Goal: Information Seeking & Learning: Learn about a topic

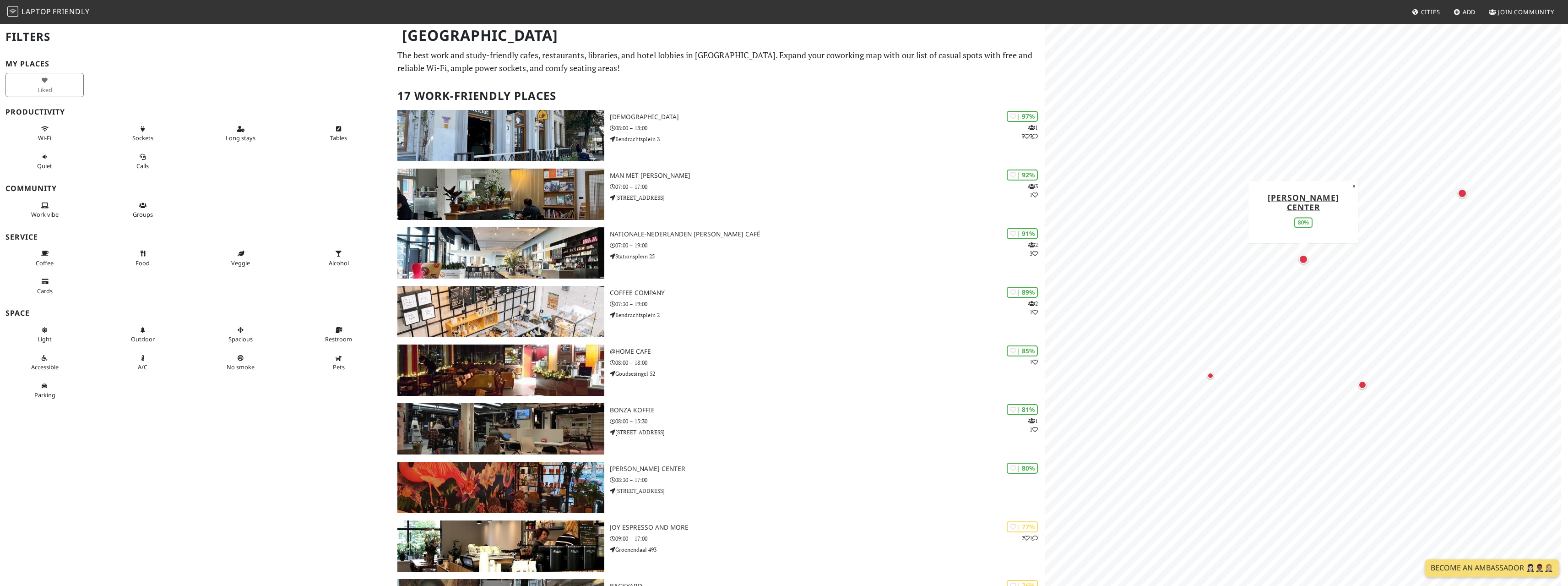
click at [1304, 259] on div "Map marker" at bounding box center [1303, 259] width 9 height 9
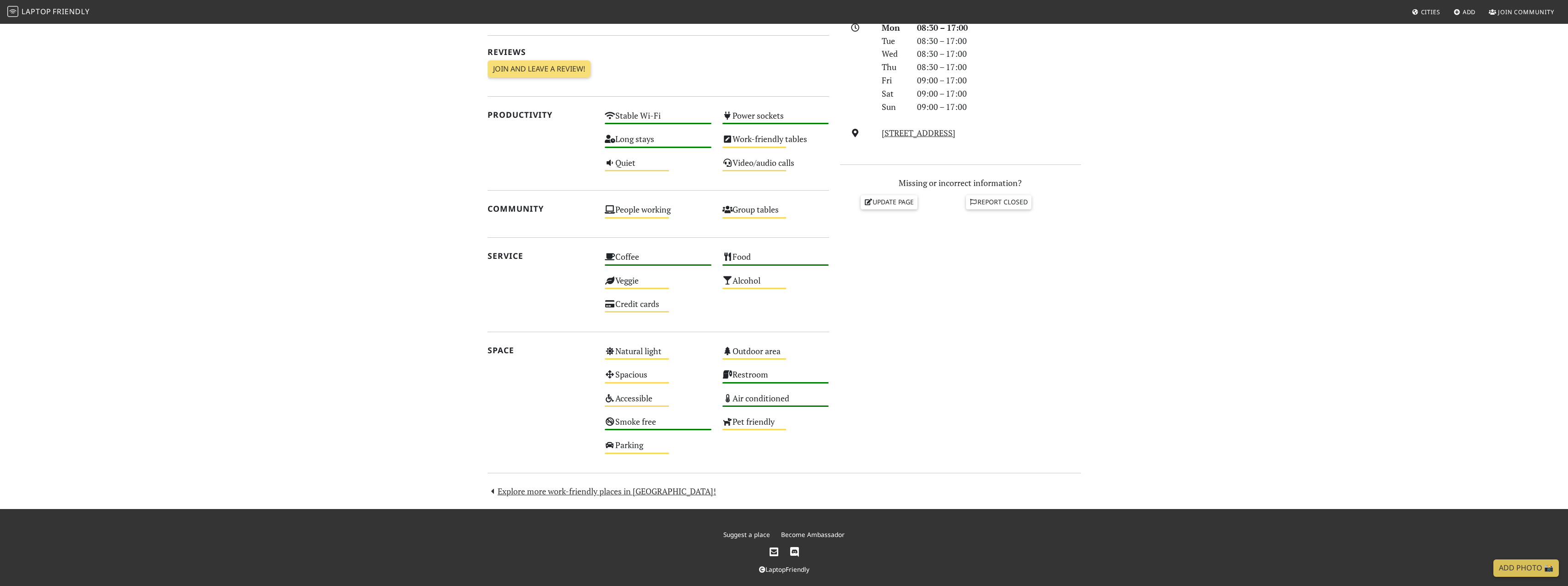
scroll to position [280, 0]
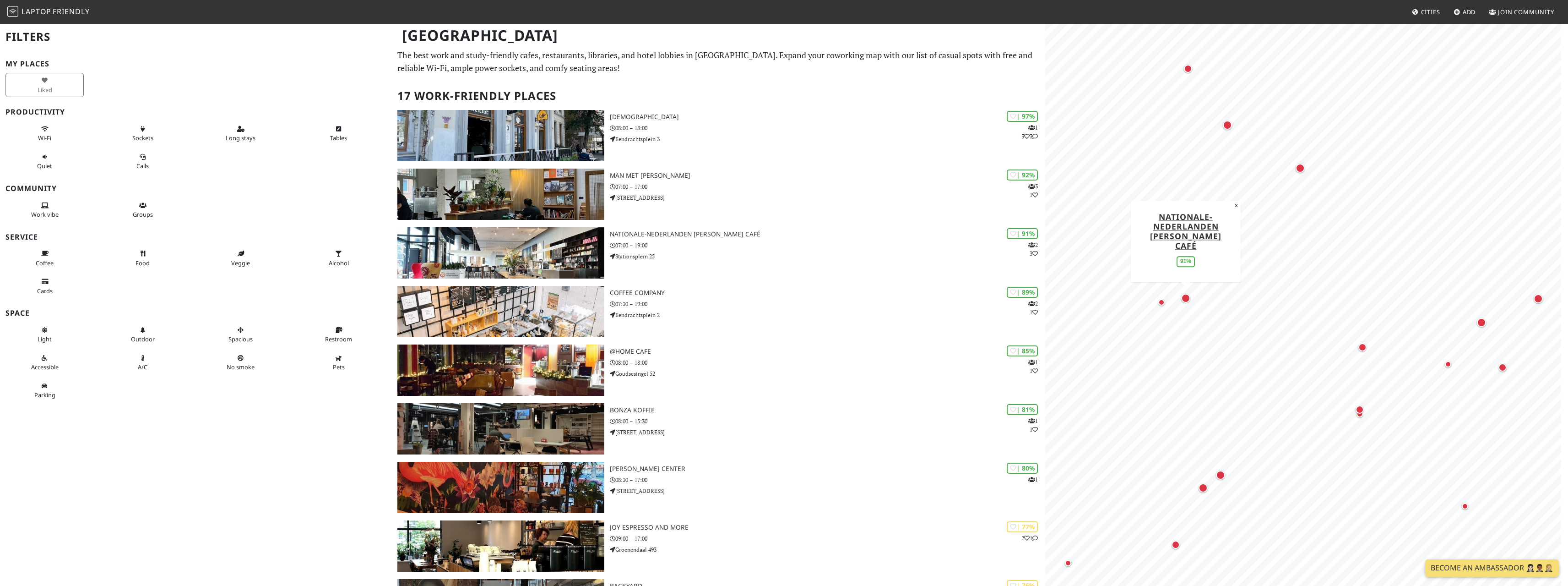
click at [1184, 298] on div "Map marker" at bounding box center [1185, 298] width 9 height 9
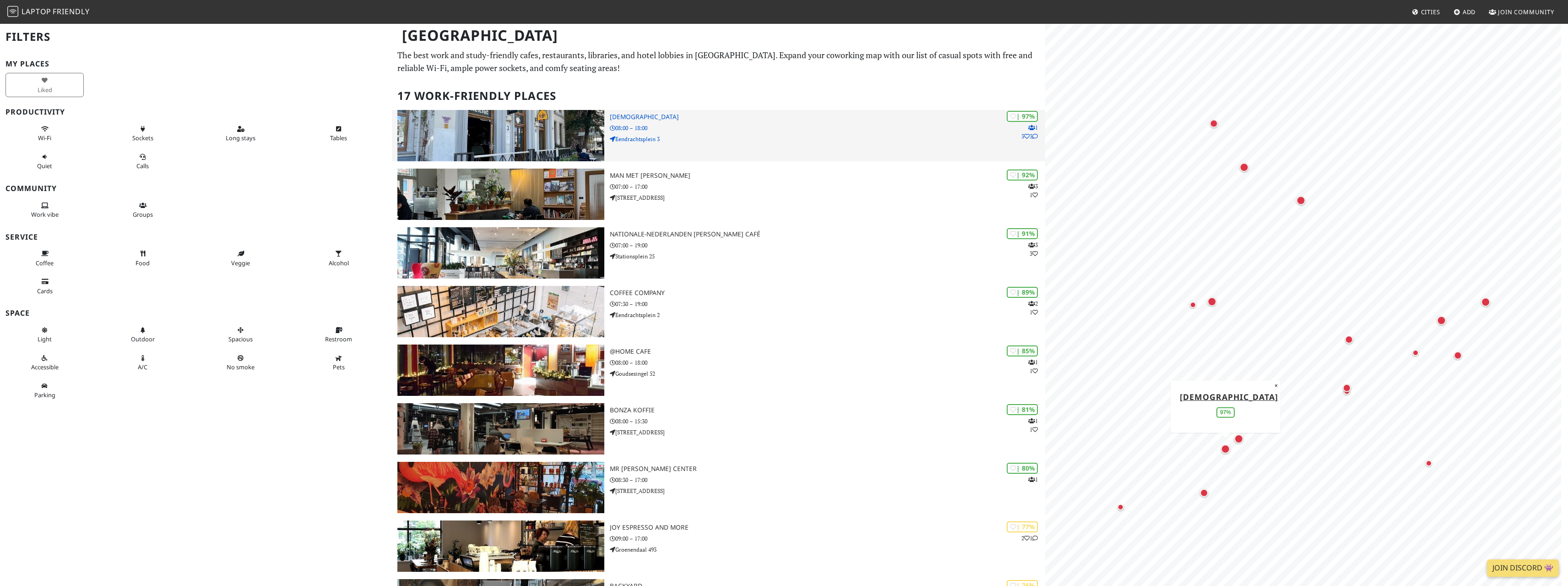
click at [640, 118] on h3 "[DEMOGRAPHIC_DATA]" at bounding box center [827, 117] width 435 height 8
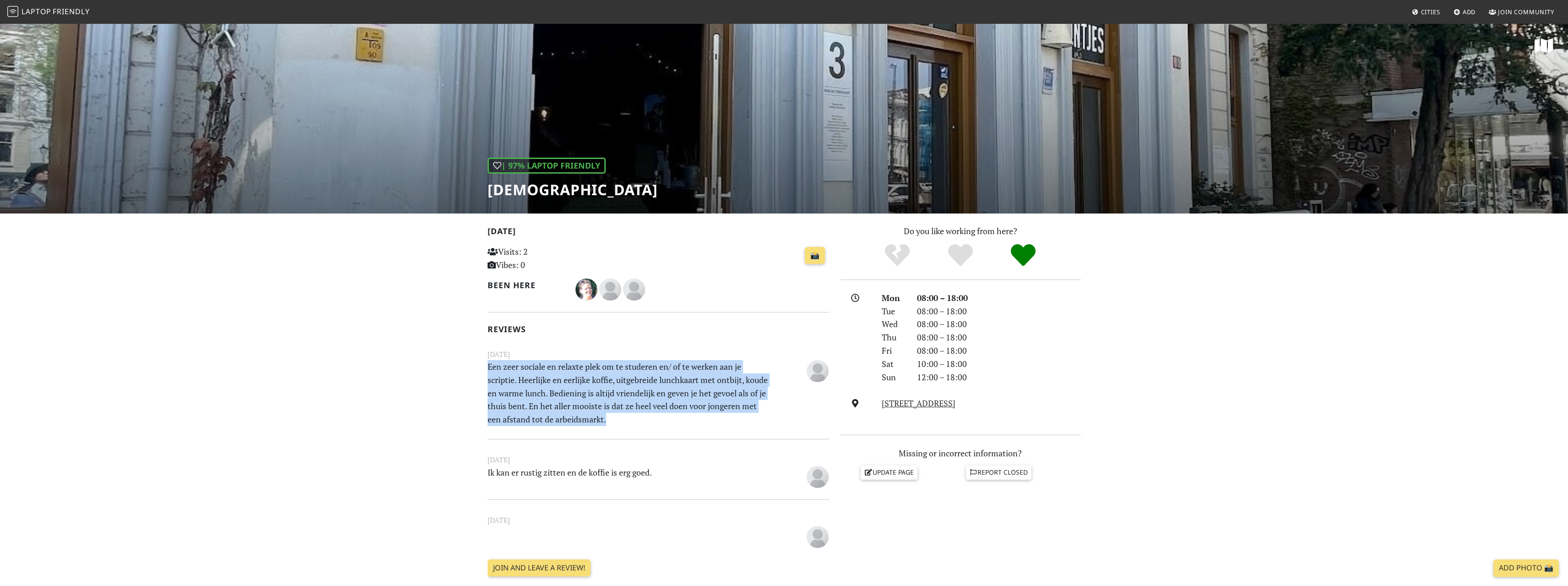
drag, startPoint x: 471, startPoint y: 367, endPoint x: 689, endPoint y: 420, distance: 224.4
click at [689, 420] on p "Een zeer sociale en relaxte plek om te studeren en/ of te werken aan je scripti…" at bounding box center [629, 393] width 294 height 66
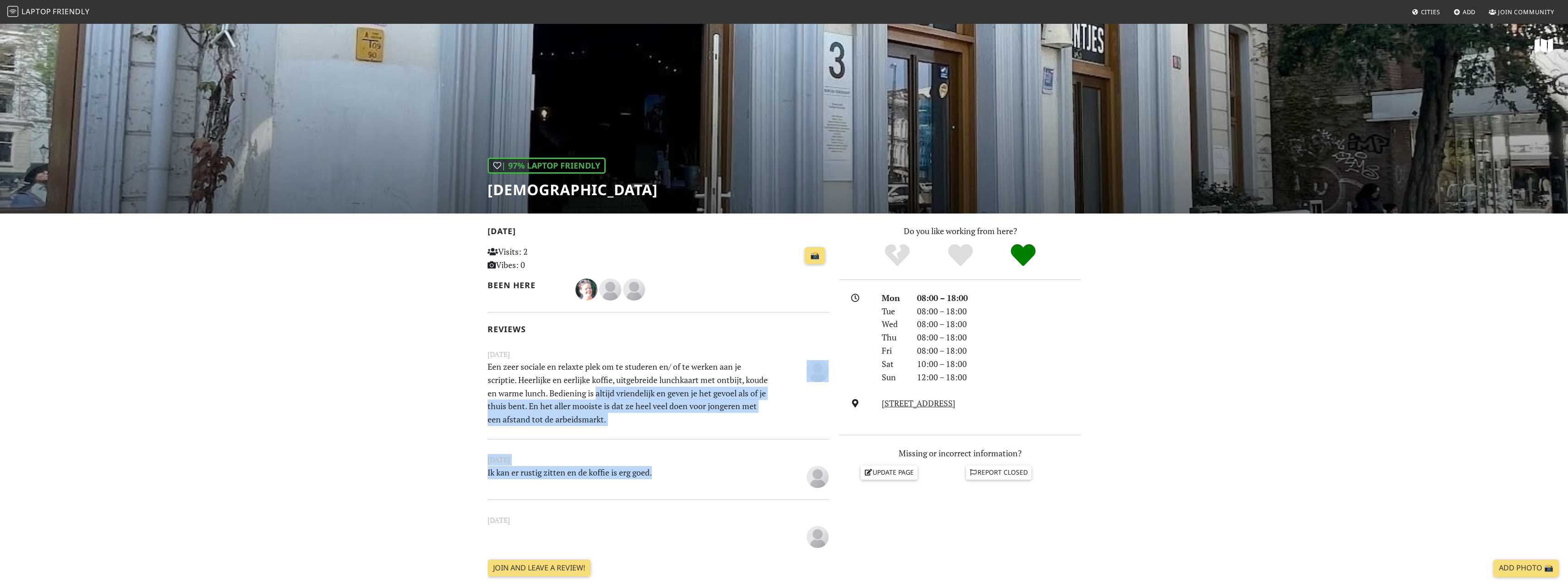
drag, startPoint x: 666, startPoint y: 455, endPoint x: 623, endPoint y: 389, distance: 78.8
click at [623, 389] on div "[DATE] Visits: 2 Vibes: 0 📸 Been here Reviews [DATE] Een zeer sociale en relaxt…" at bounding box center [658, 411] width 341 height 372
click at [623, 389] on p "Een zeer sociale en relaxte plek om te studeren en/ of te werken aan je scripti…" at bounding box center [629, 393] width 294 height 66
